Goal: Entertainment & Leisure: Consume media (video, audio)

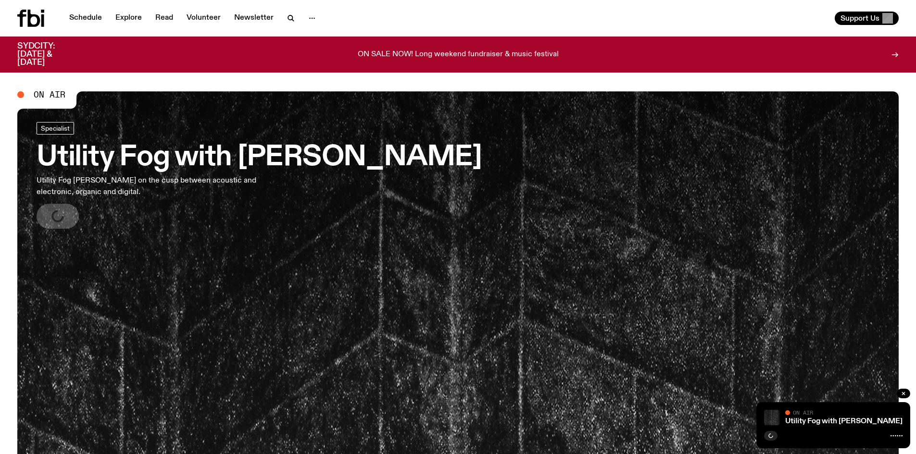
click at [484, 50] on p "ON SALE NOW! Long weekend fundraiser & music festival" at bounding box center [458, 54] width 201 height 9
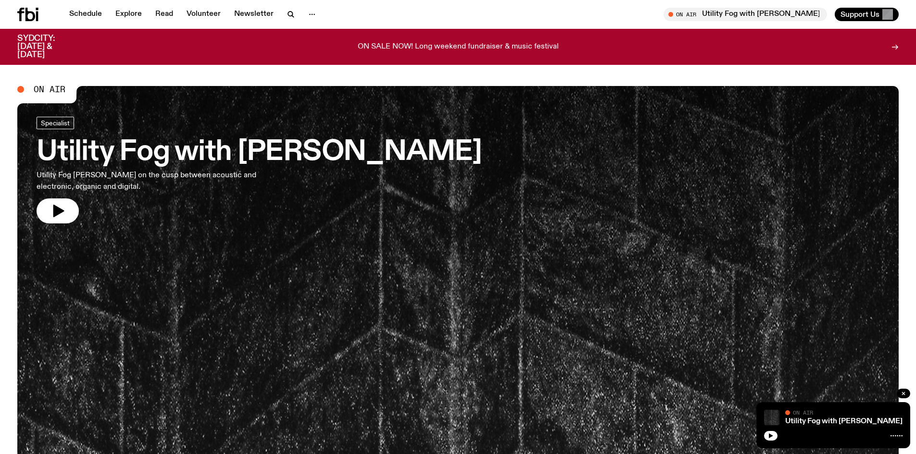
scroll to position [185, 0]
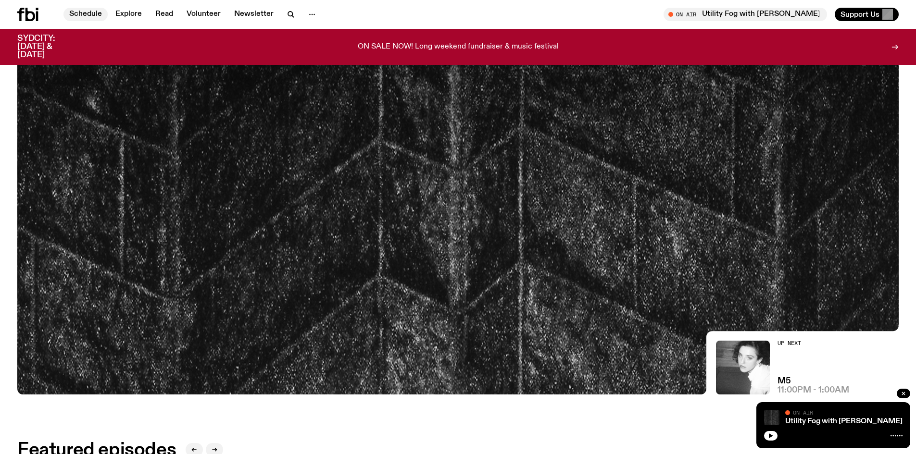
click at [90, 17] on link "Schedule" at bounding box center [85, 14] width 44 height 13
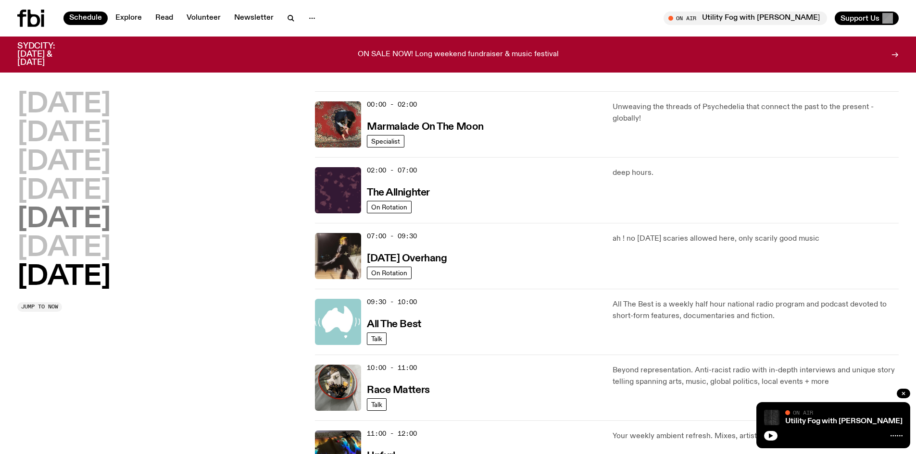
click at [63, 215] on h2 "[DATE]" at bounding box center [63, 219] width 93 height 27
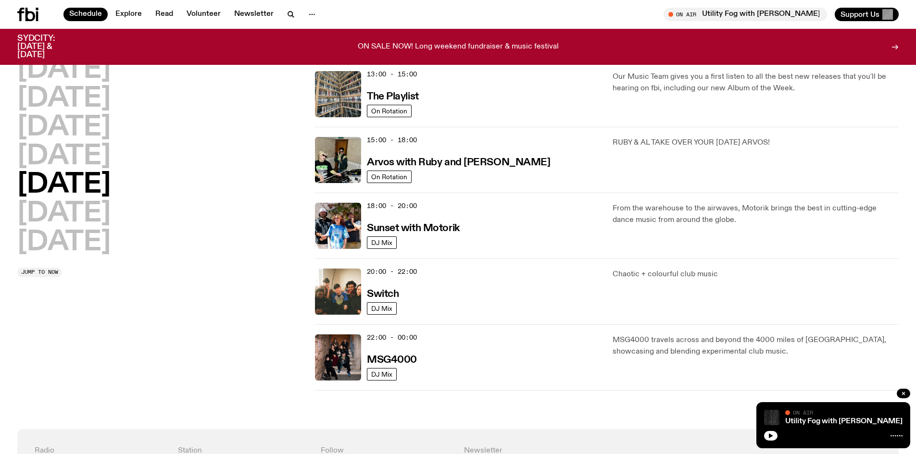
scroll to position [267, 0]
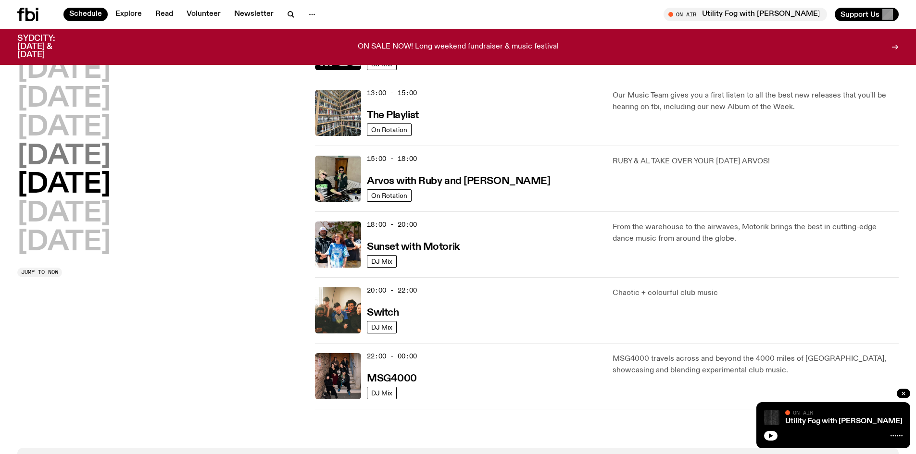
click at [92, 167] on h2 "[DATE]" at bounding box center [63, 156] width 93 height 27
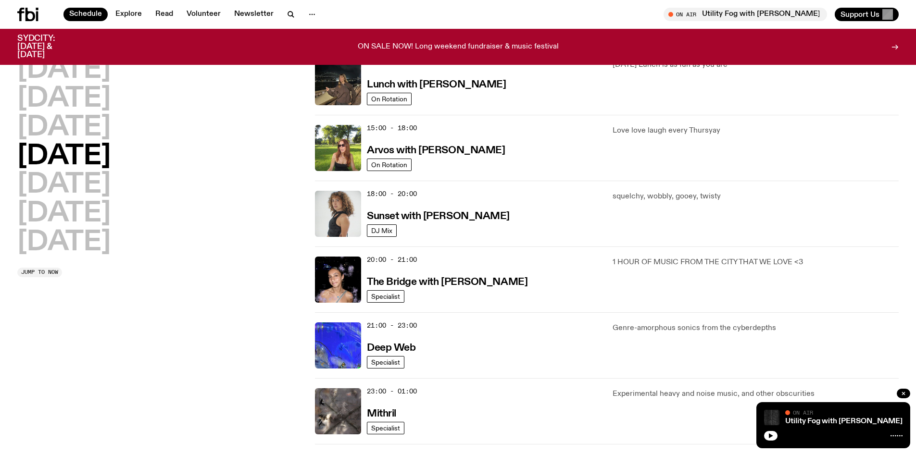
scroll to position [315, 0]
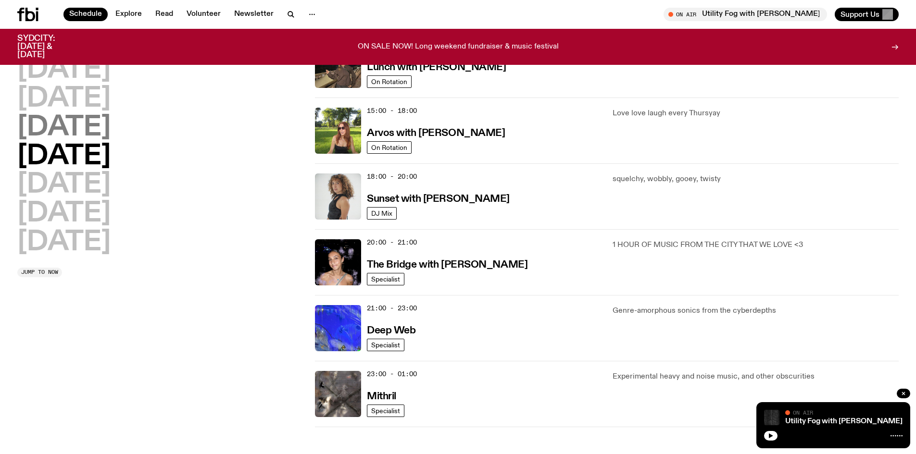
click at [111, 129] on h2 "[DATE]" at bounding box center [63, 127] width 93 height 27
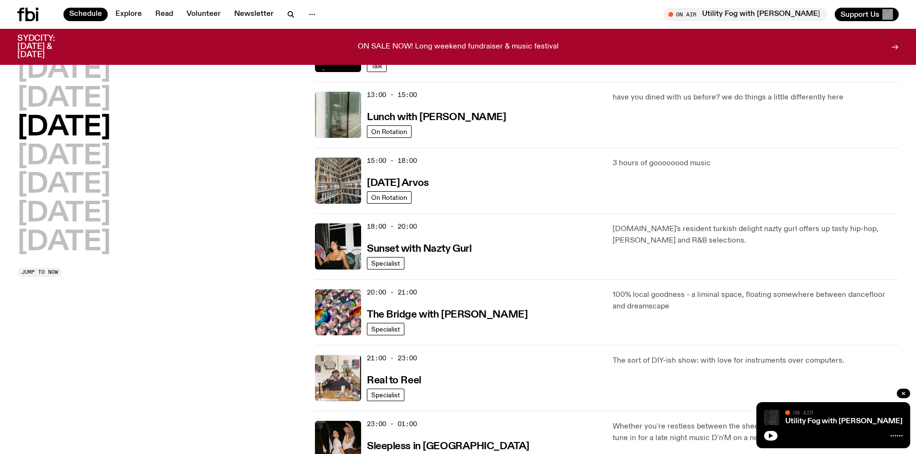
scroll to position [363, 0]
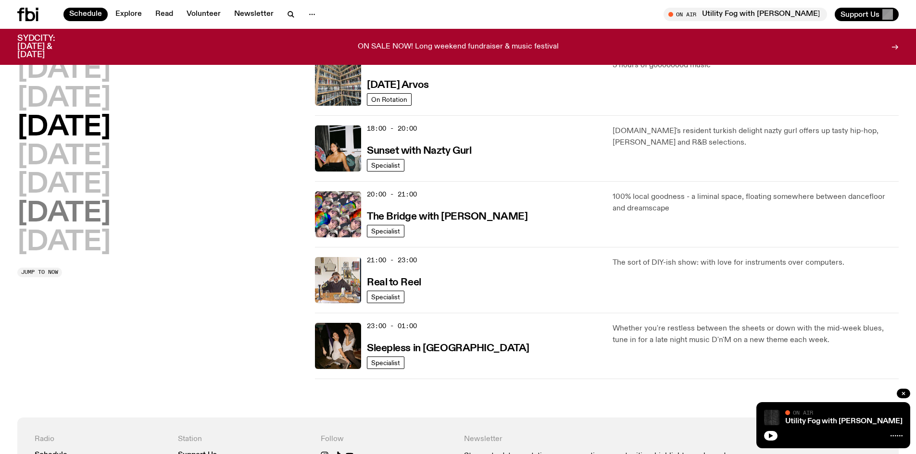
click at [78, 209] on h2 "[DATE]" at bounding box center [63, 214] width 93 height 27
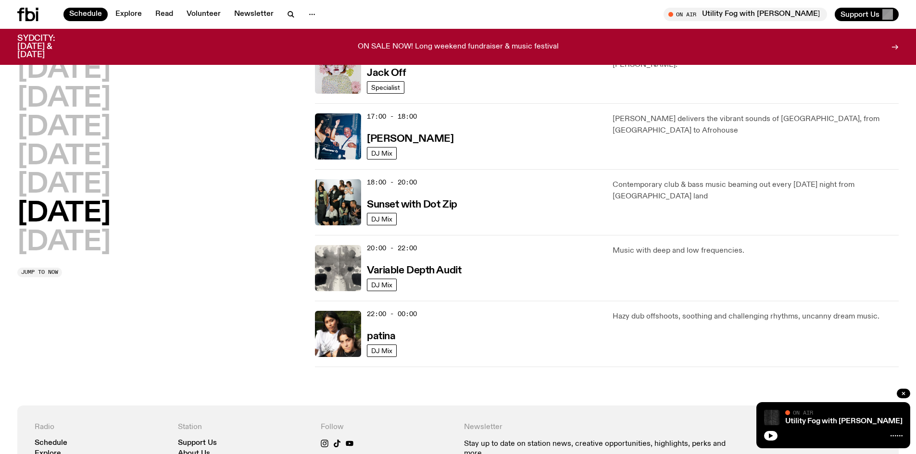
scroll to position [508, 0]
click at [435, 206] on h3 "Sunset with Dot Zip" at bounding box center [412, 205] width 90 height 10
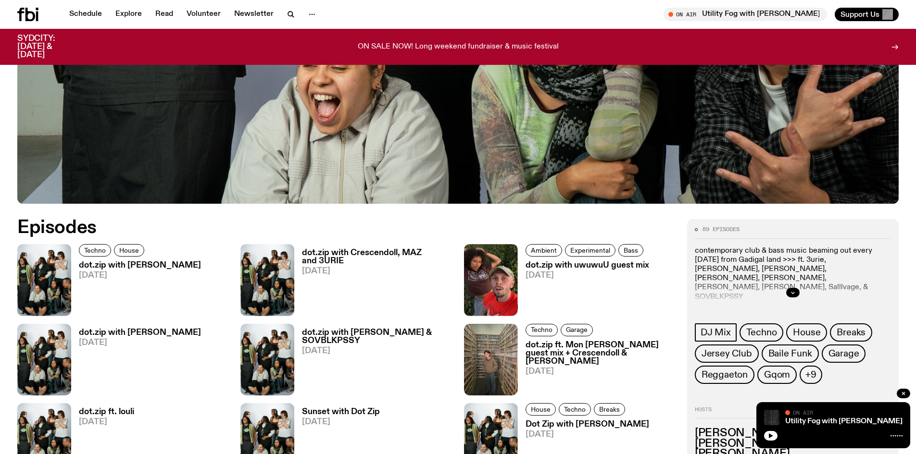
scroll to position [427, 0]
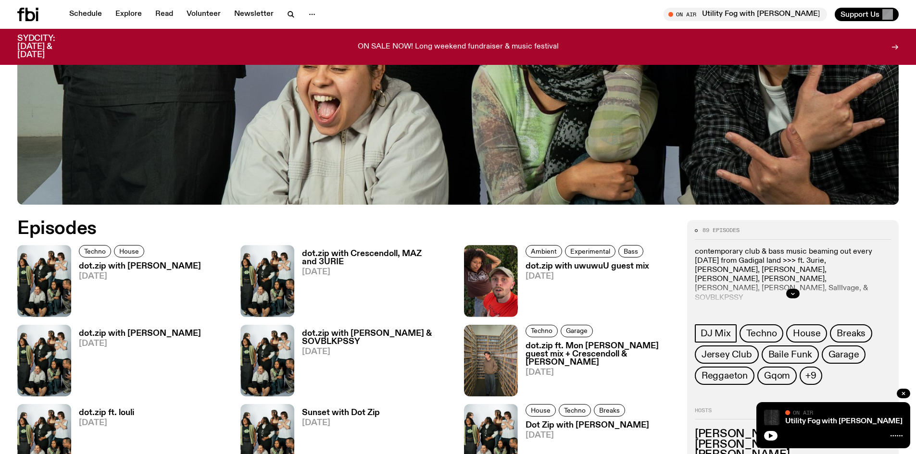
click at [141, 265] on h3 "dot.zip with [PERSON_NAME]" at bounding box center [140, 267] width 122 height 8
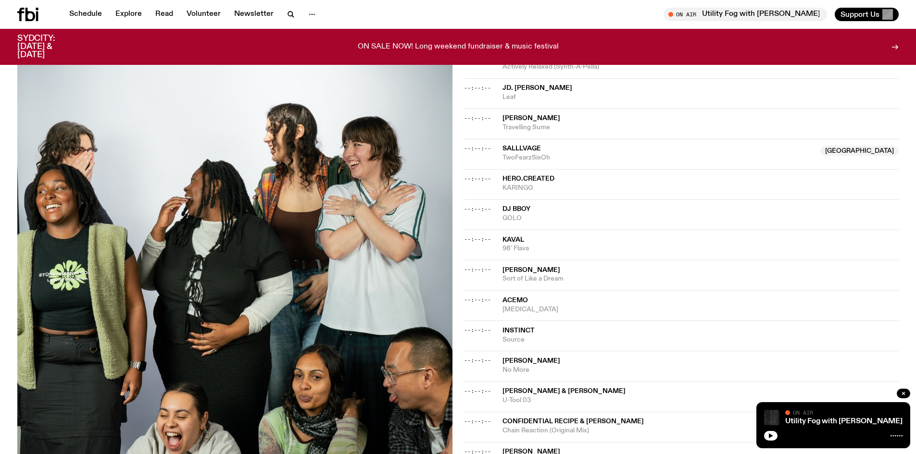
scroll to position [288, 0]
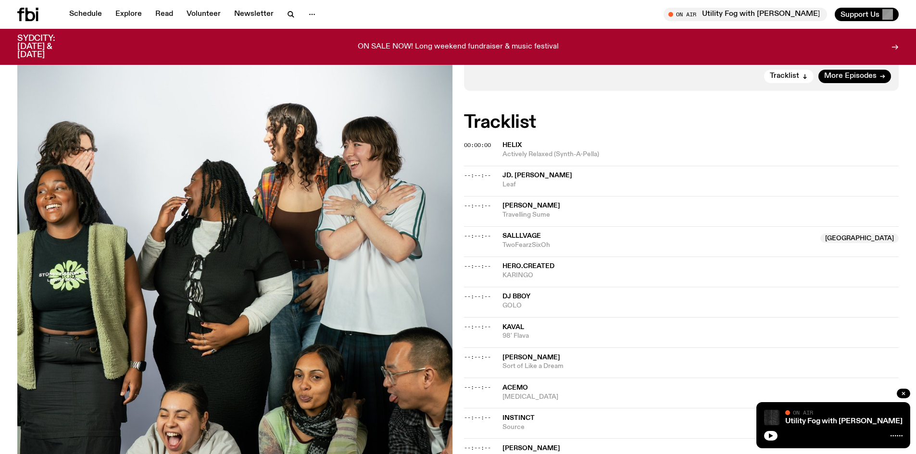
click at [514, 142] on span "Helix" at bounding box center [511, 145] width 19 height 7
click at [527, 180] on span "Leaf" at bounding box center [700, 184] width 397 height 9
click at [527, 202] on span "[PERSON_NAME]" at bounding box center [531, 205] width 58 height 7
click at [524, 241] on span "TwoFearzSixOh" at bounding box center [658, 245] width 313 height 9
click at [534, 263] on span "hero.created" at bounding box center [528, 266] width 52 height 7
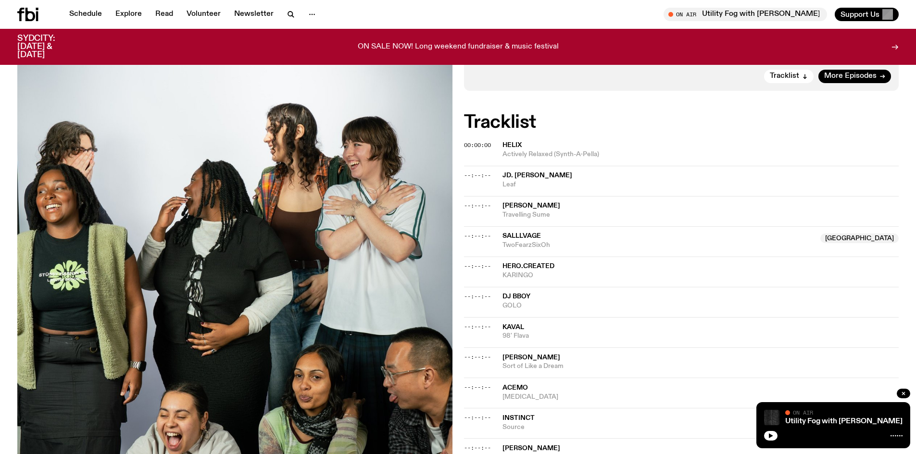
click at [519, 293] on span "DJ Bboy" at bounding box center [516, 296] width 28 height 7
click at [520, 323] on span "Kaval" at bounding box center [700, 327] width 397 height 9
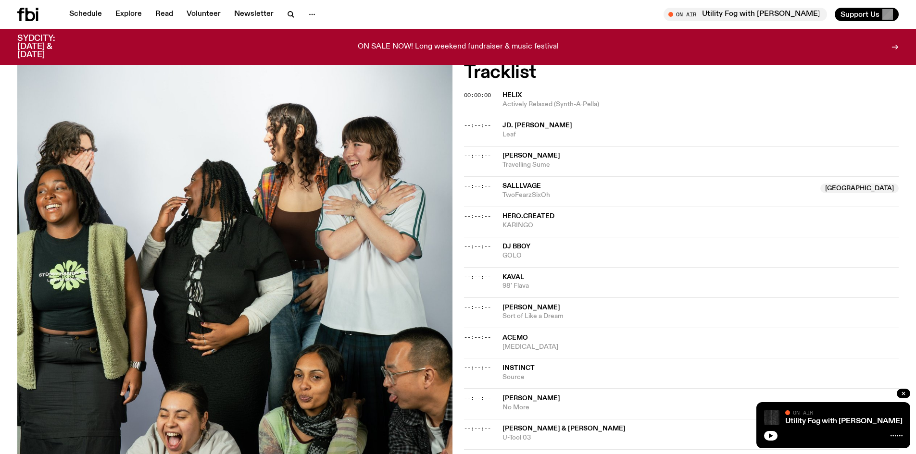
scroll to position [433, 0]
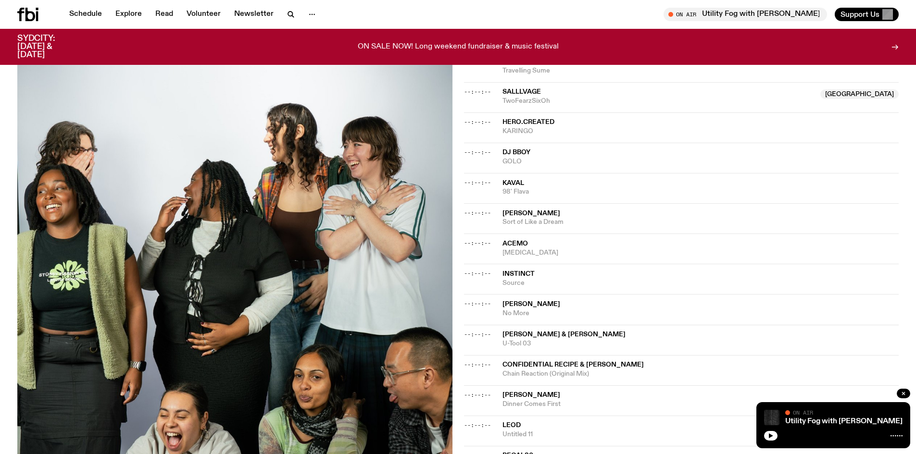
click at [553, 209] on span "[PERSON_NAME]" at bounding box center [700, 213] width 397 height 9
